Goal: Task Accomplishment & Management: Manage account settings

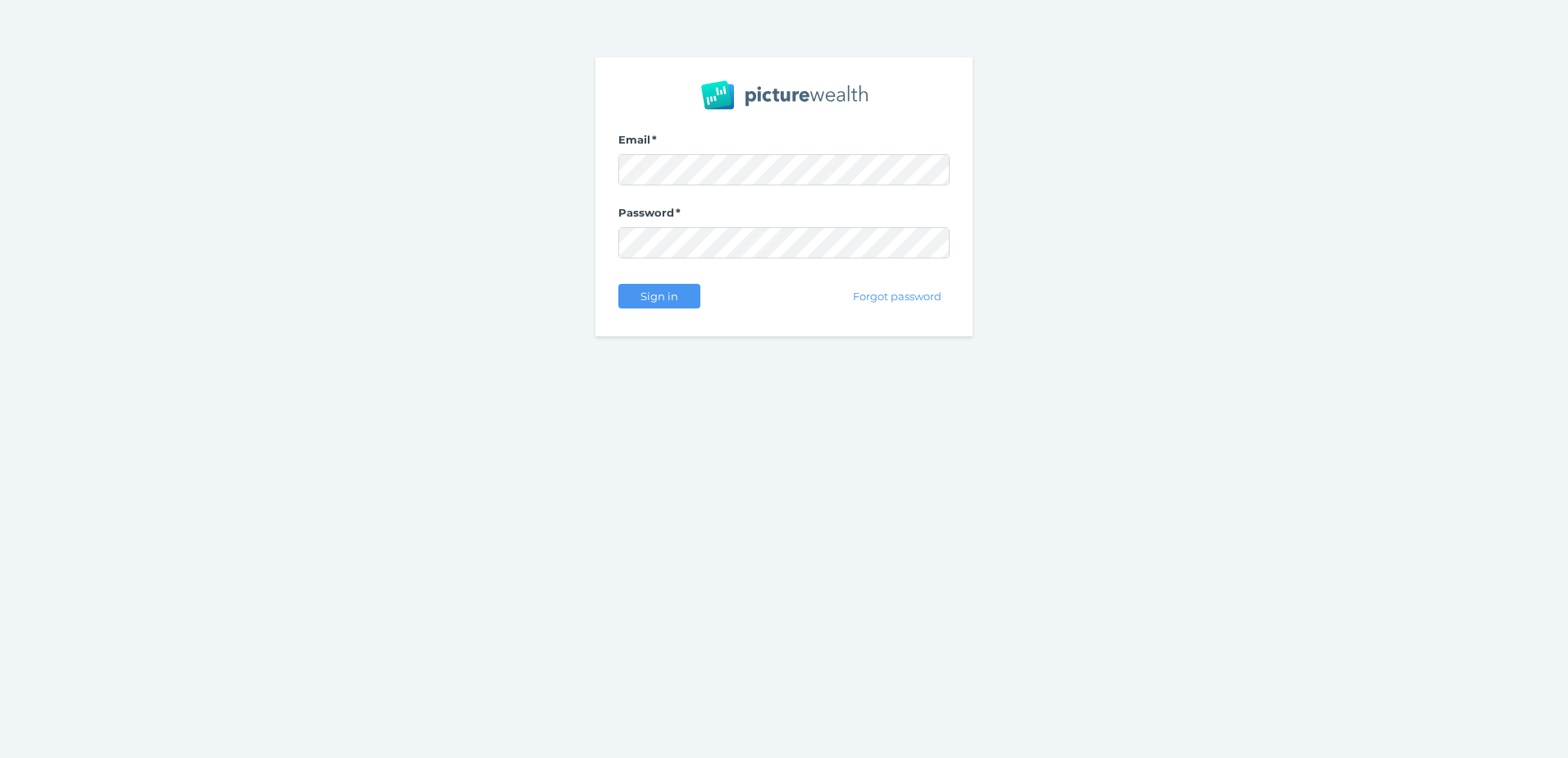
click at [0, 757] on com-1password-button at bounding box center [0, 758] width 0 height 0
click at [732, 154] on span at bounding box center [784, 170] width 332 height 31
click at [0, 757] on com-1password-button at bounding box center [0, 758] width 0 height 0
click at [802, 289] on div "Forgot password" at bounding box center [836, 296] width 226 height 34
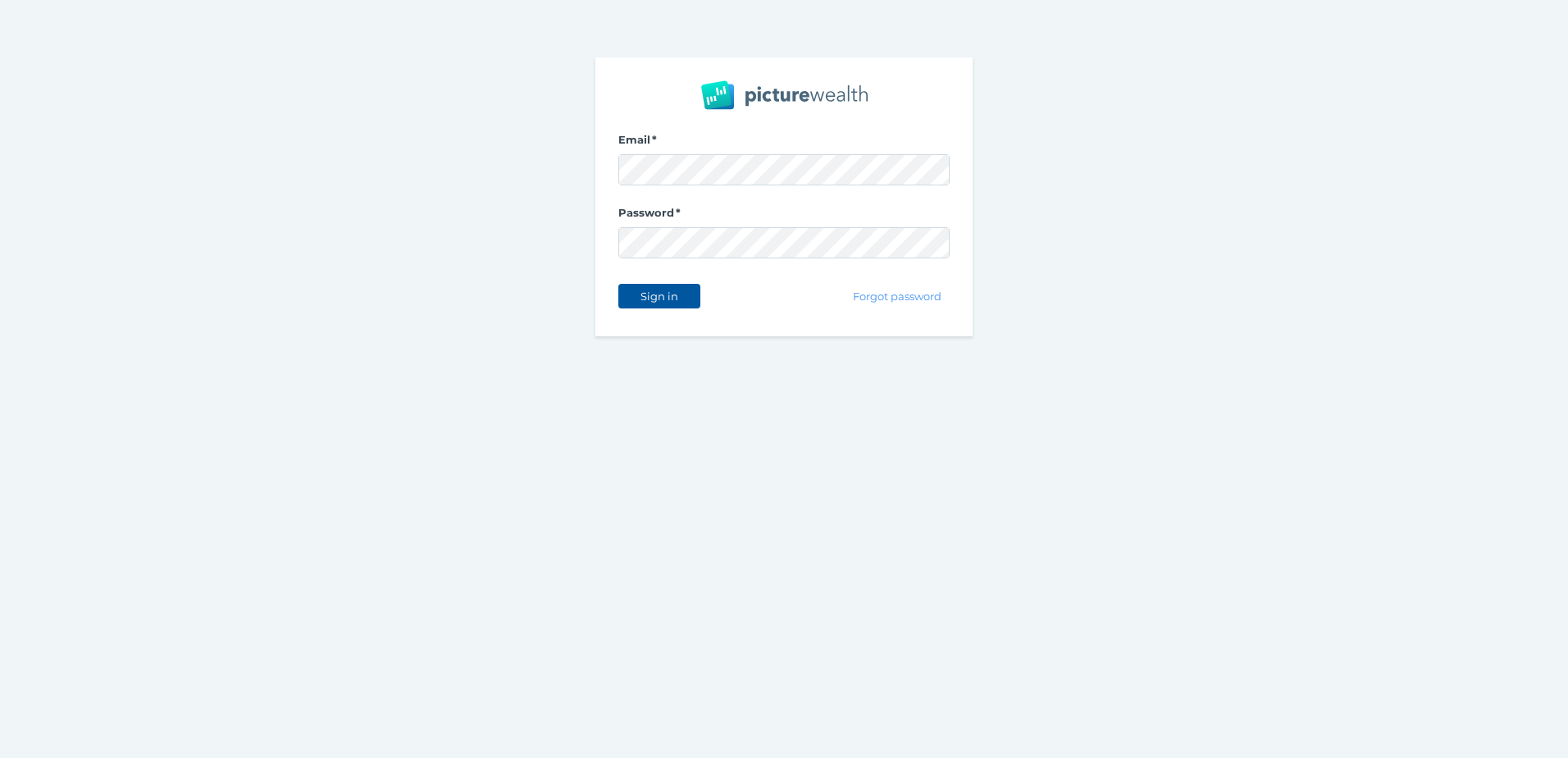
click at [674, 301] on span "Sign in" at bounding box center [658, 297] width 52 height 13
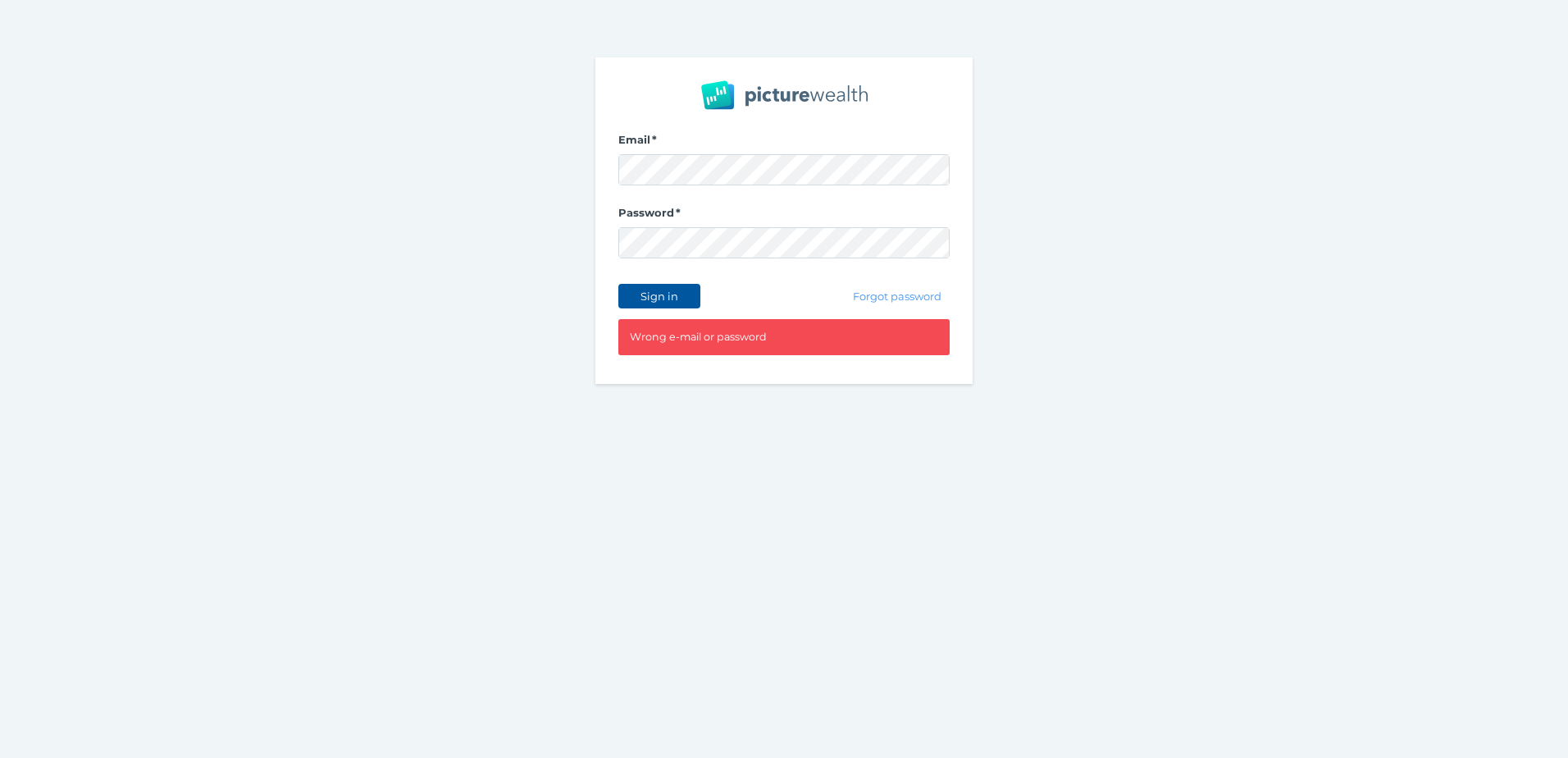
click at [661, 298] on span "Sign in" at bounding box center [658, 297] width 52 height 13
